Goal: Task Accomplishment & Management: Manage account settings

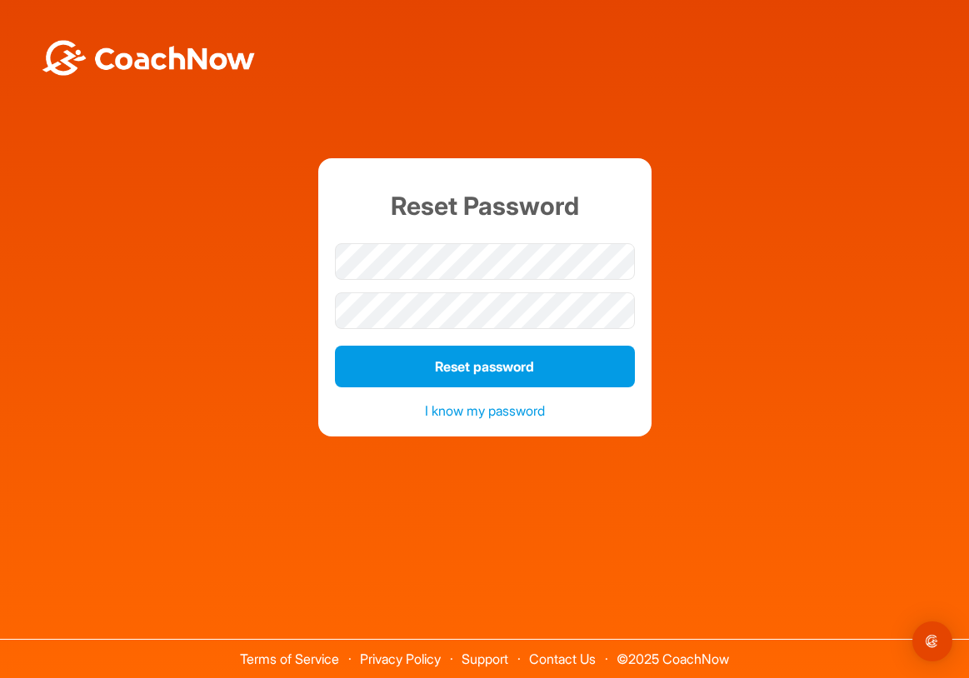
click at [470, 366] on button "Reset password" at bounding box center [485, 367] width 300 height 42
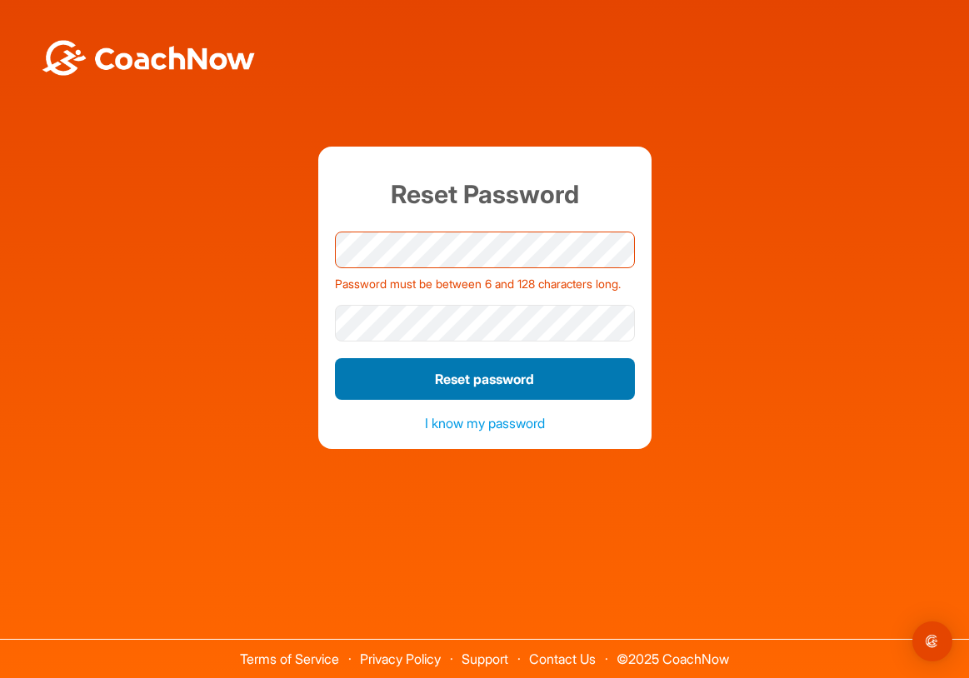
click at [461, 385] on button "Reset password" at bounding box center [485, 379] width 300 height 42
click at [461, 384] on button "Reset password" at bounding box center [485, 379] width 300 height 42
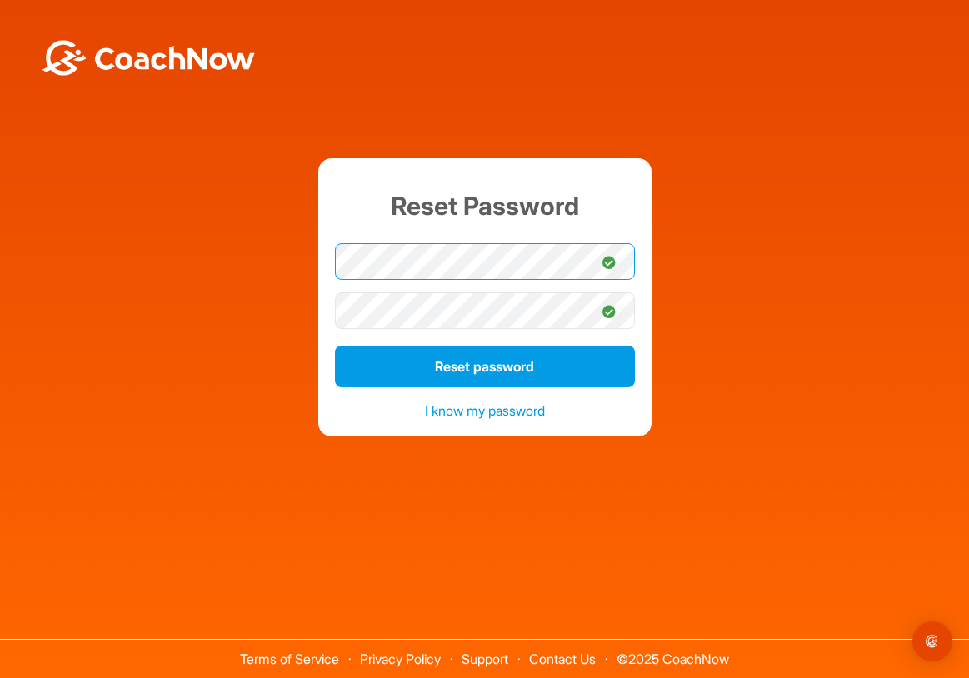
click at [213, 287] on div "Reset Password Reset password I know my password" at bounding box center [484, 297] width 952 height 279
click at [276, 272] on div "Reset Password Reset password I know my password" at bounding box center [484, 297] width 952 height 279
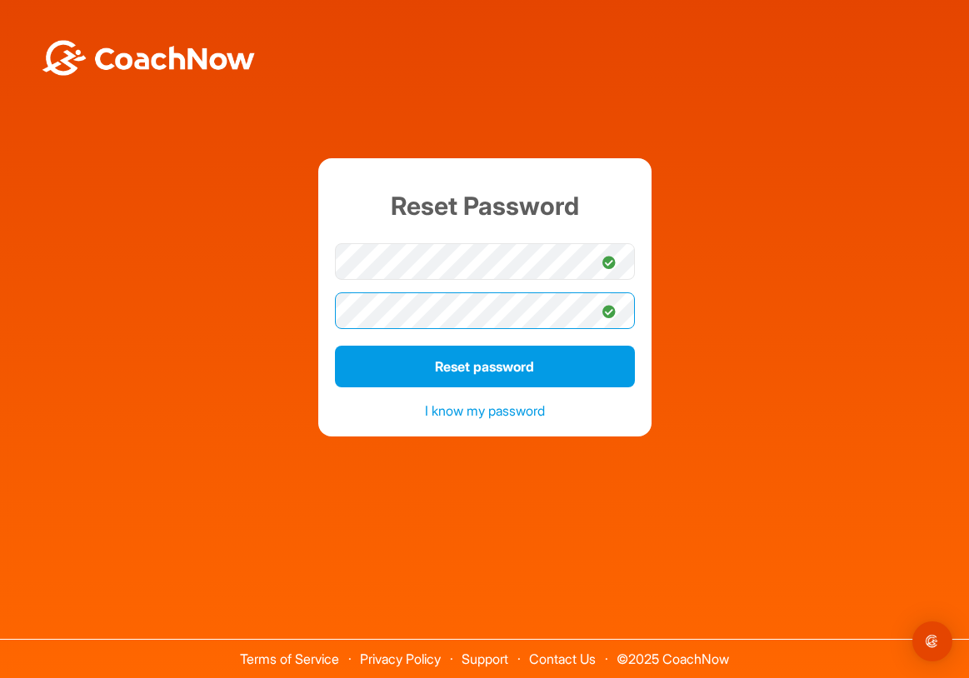
click at [247, 304] on div "Reset Password Reset password I know my password" at bounding box center [484, 297] width 952 height 279
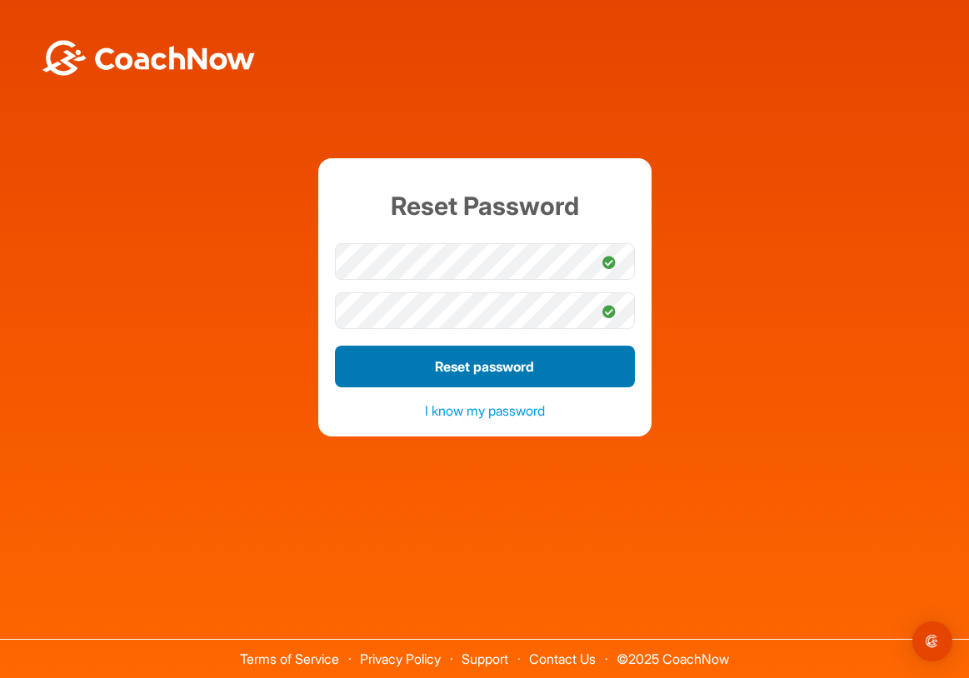
click at [478, 371] on button "Reset password" at bounding box center [485, 367] width 300 height 42
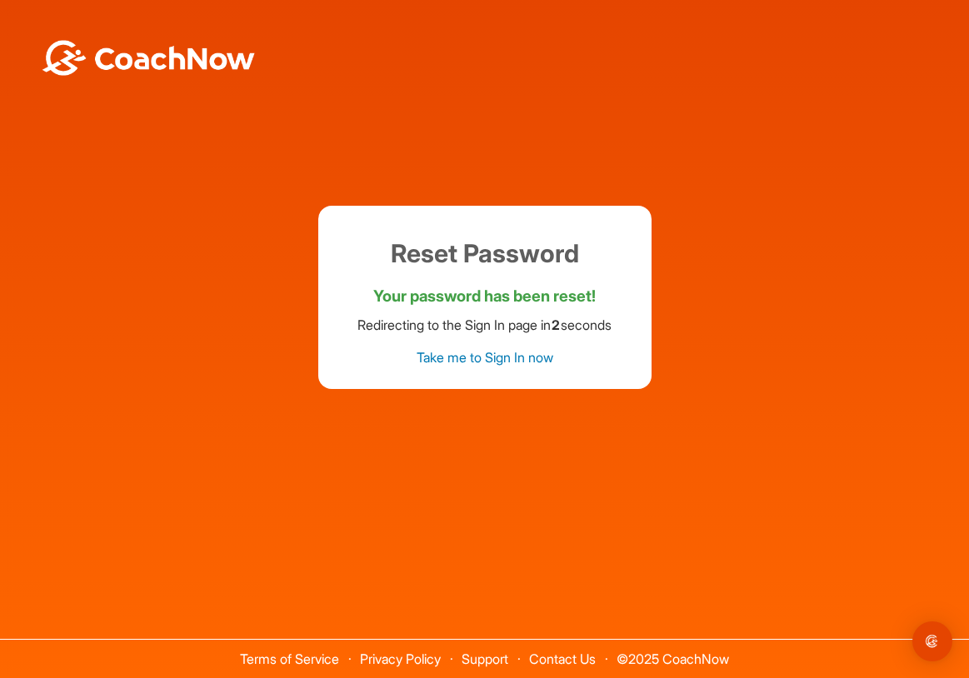
click at [496, 358] on link "Take me to Sign In now" at bounding box center [484, 357] width 137 height 17
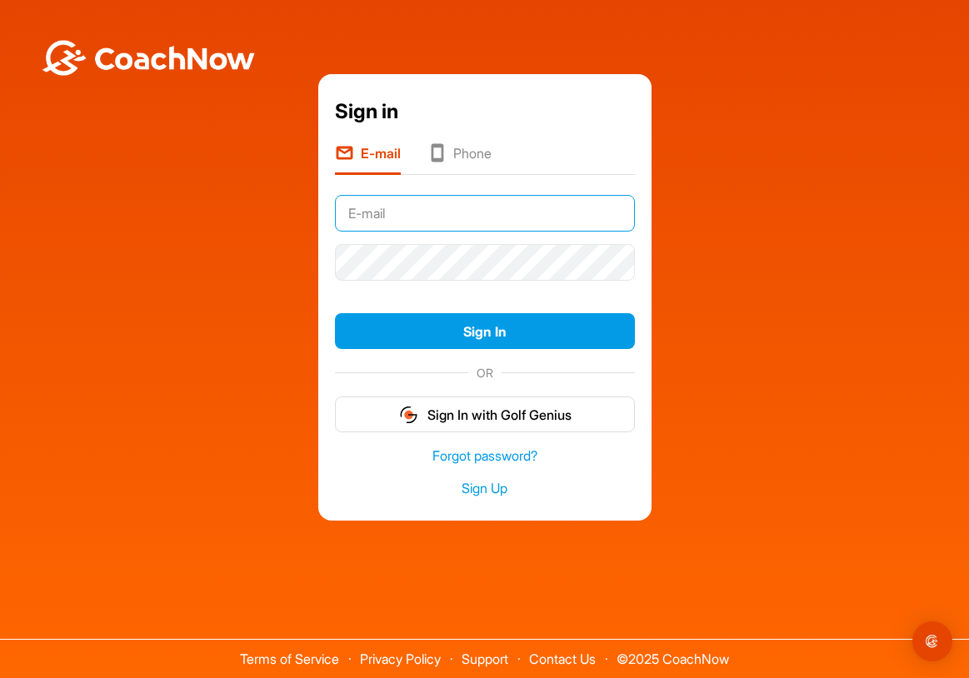
click at [421, 218] on input "text" at bounding box center [485, 213] width 300 height 37
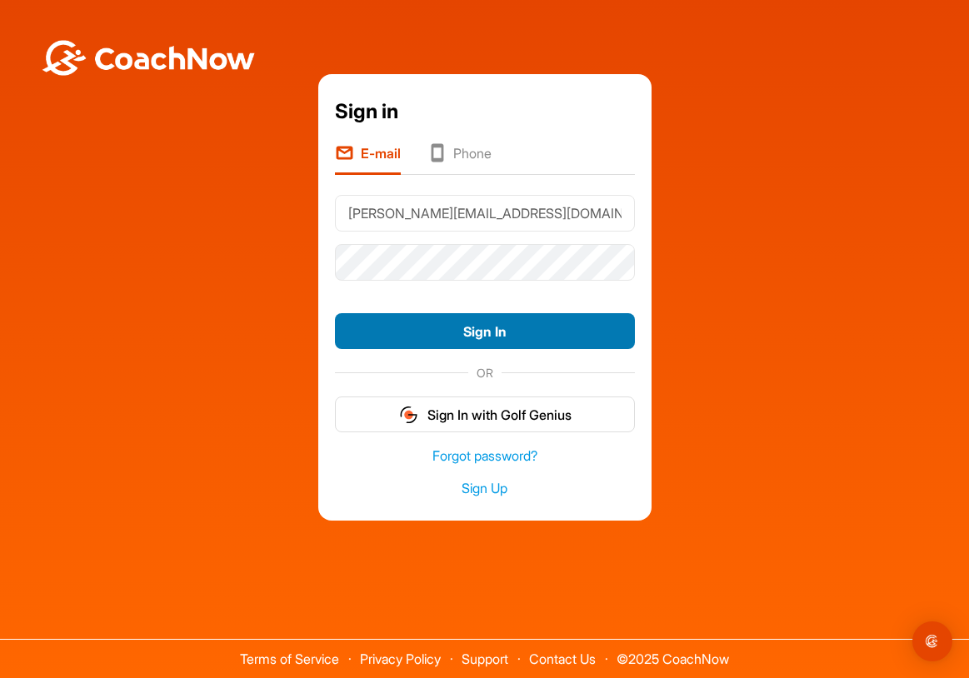
click at [493, 329] on button "Sign In" at bounding box center [485, 331] width 300 height 36
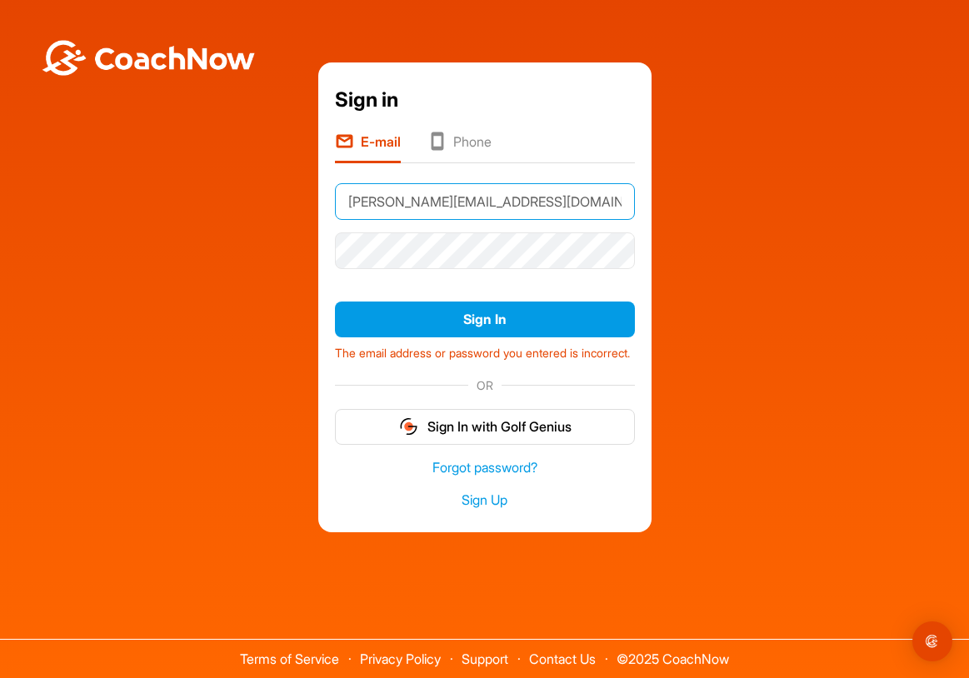
click at [474, 194] on input "[PERSON_NAME][EMAIL_ADDRESS][DOMAIN_NAME]" at bounding box center [485, 201] width 300 height 37
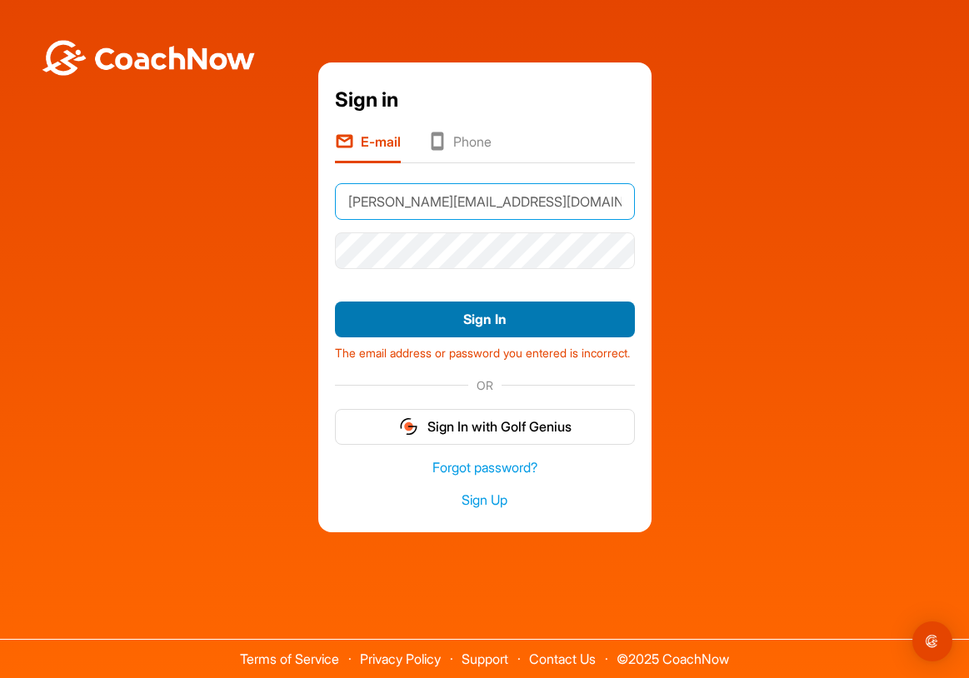
type input "[PERSON_NAME][EMAIL_ADDRESS][DOMAIN_NAME]"
click at [497, 311] on button "Sign In" at bounding box center [485, 320] width 300 height 36
